Goal: Task Accomplishment & Management: Use online tool/utility

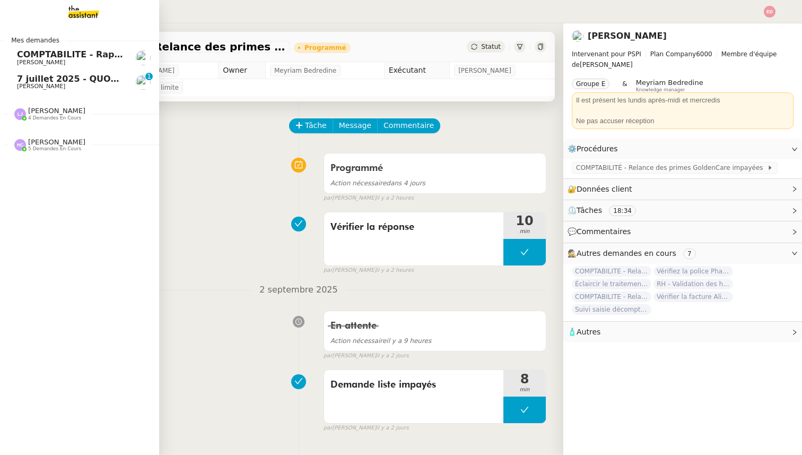
click at [41, 81] on span "7 juillet 2025 - QUOTIDIEN Gestion boite mail Accounting" at bounding box center [153, 79] width 273 height 10
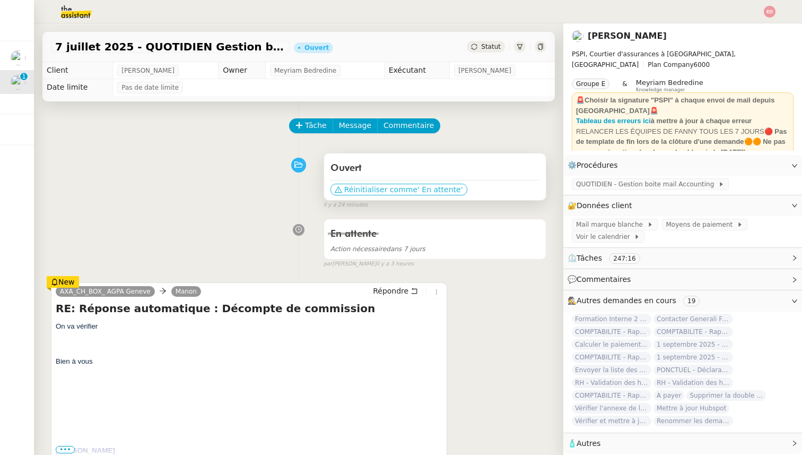
click at [378, 190] on span "Réinitialiser comme" at bounding box center [380, 189] width 73 height 11
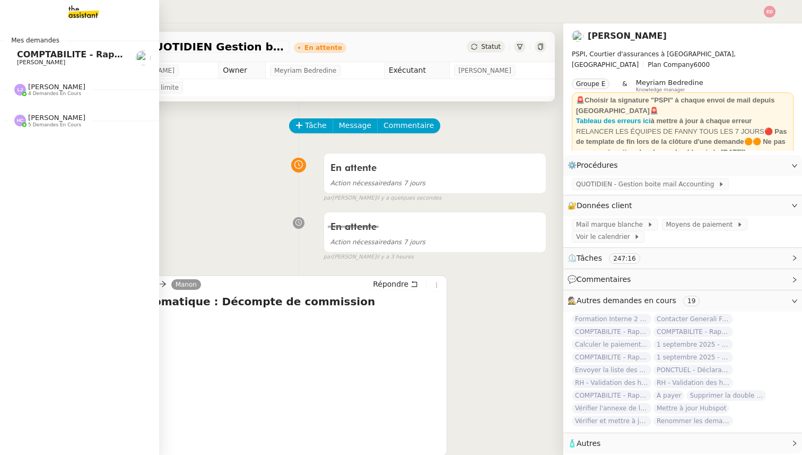
click at [31, 59] on span "[PERSON_NAME]" at bounding box center [41, 62] width 48 height 7
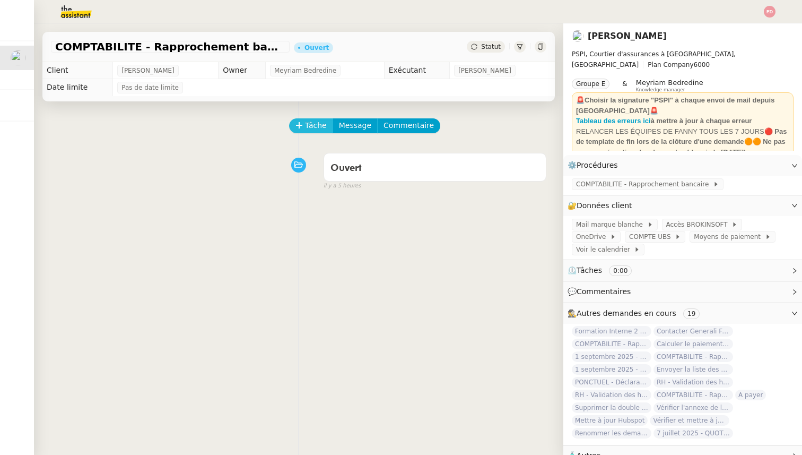
click at [311, 128] on span "Tâche" at bounding box center [316, 125] width 22 height 12
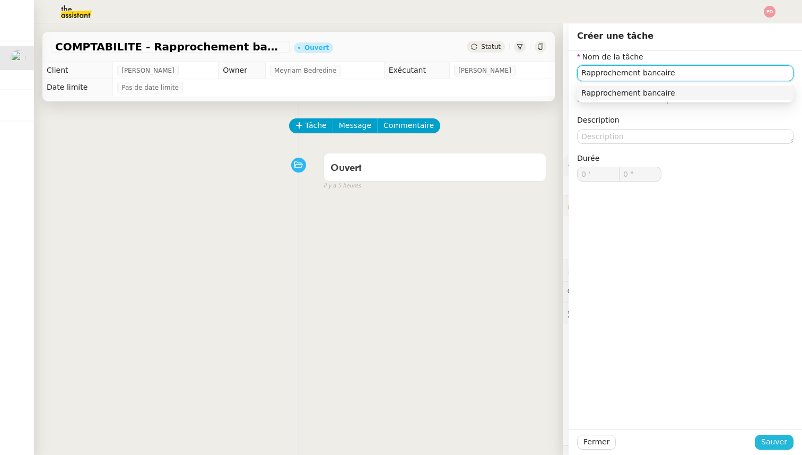
type input "Rapprochement bancaire"
click at [772, 445] on span "Sauver" at bounding box center [774, 441] width 26 height 12
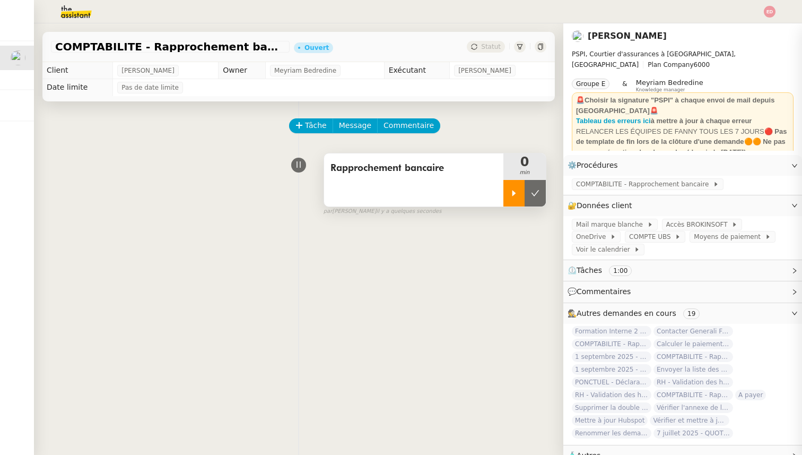
click at [519, 189] on div at bounding box center [513, 193] width 21 height 27
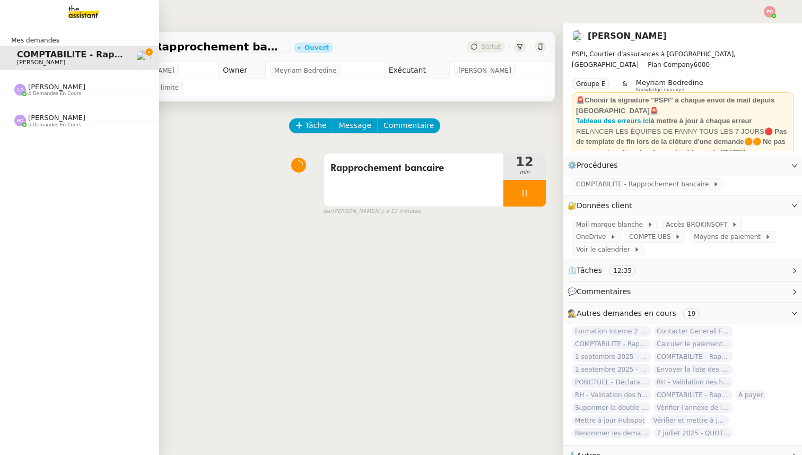
click at [53, 88] on span "[PERSON_NAME]" at bounding box center [56, 87] width 57 height 8
click at [52, 215] on span "[PERSON_NAME]" at bounding box center [56, 215] width 57 height 8
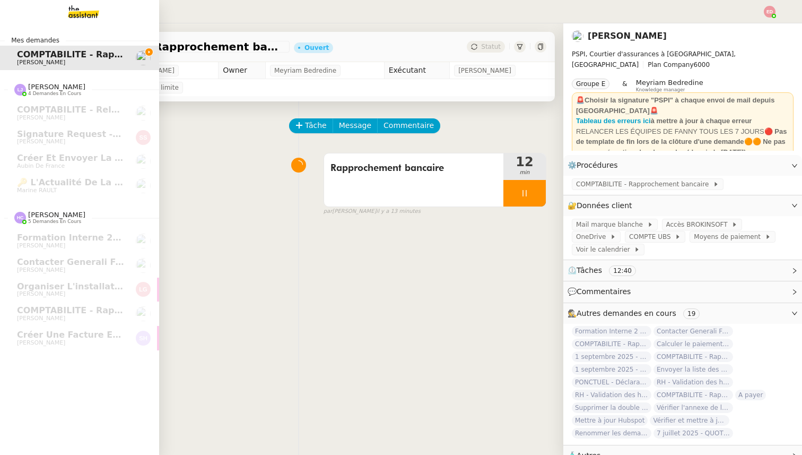
click at [86, 19] on img at bounding box center [75, 11] width 82 height 23
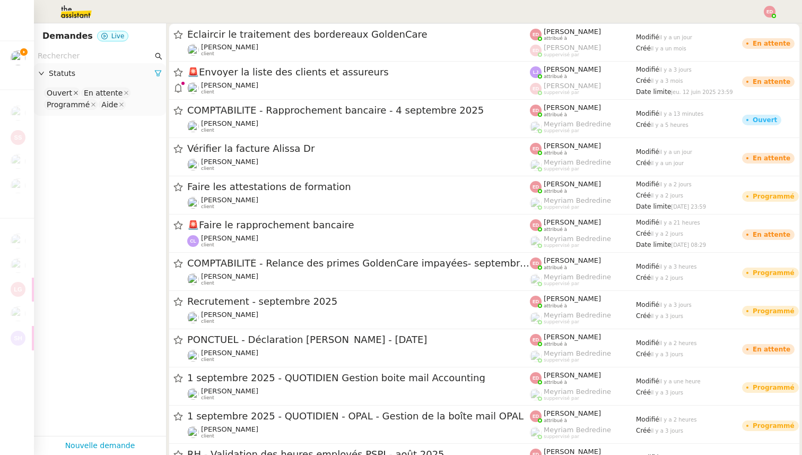
click at [73, 91] on icon at bounding box center [75, 92] width 5 height 5
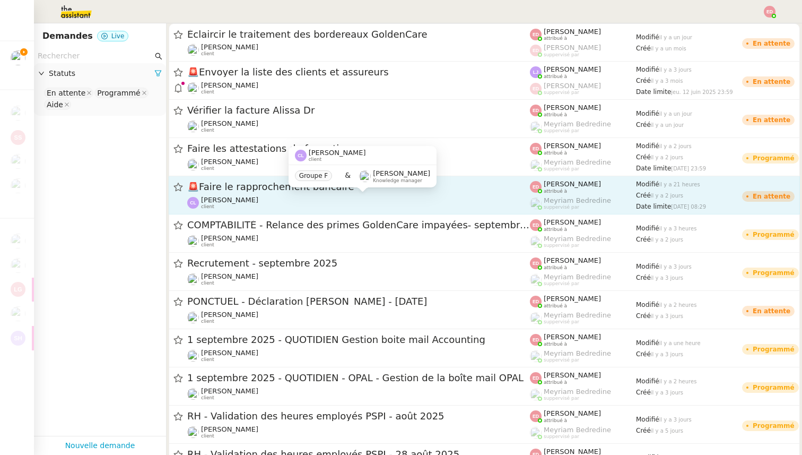
click at [267, 203] on div "[PERSON_NAME] client" at bounding box center [358, 203] width 343 height 14
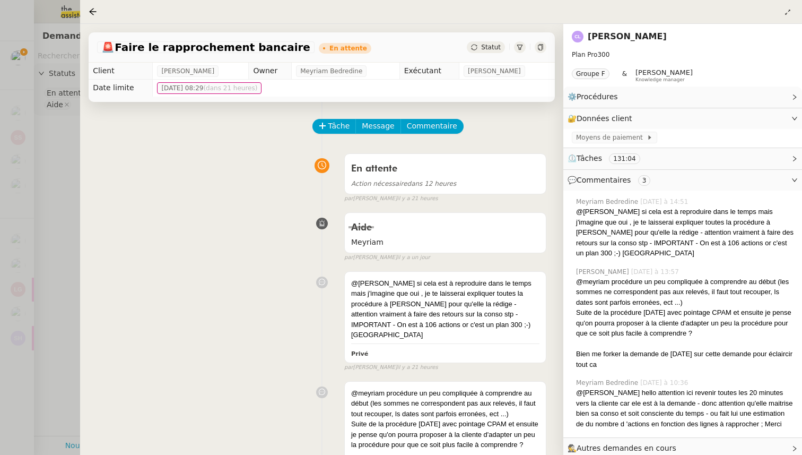
click at [635, 443] on span "Autres demandes en cours" at bounding box center [627, 447] width 100 height 8
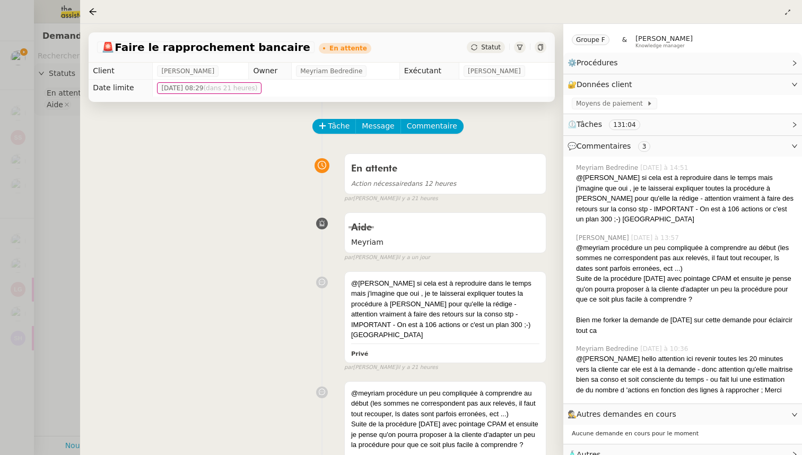
click at [55, 189] on div at bounding box center [401, 227] width 802 height 455
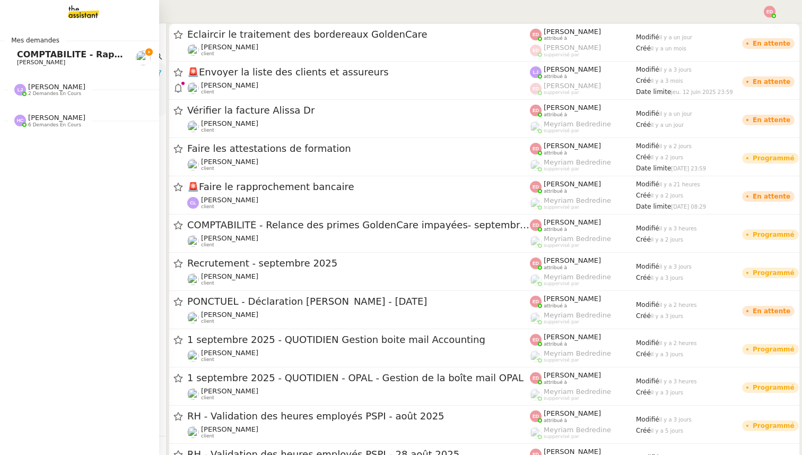
click at [39, 52] on span "COMPTABILITE - Rapprochement bancaire - 4 septembre 2025" at bounding box center [165, 54] width 296 height 10
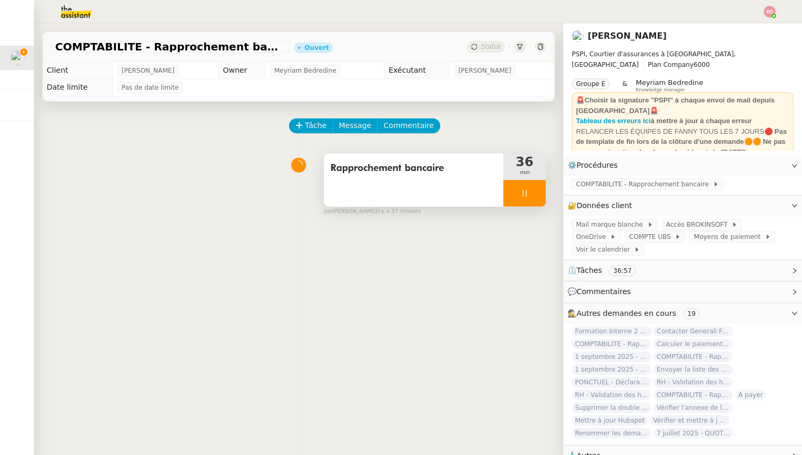
click at [535, 196] on div at bounding box center [524, 193] width 42 height 27
click at [535, 196] on icon at bounding box center [535, 193] width 8 height 8
